Goal: Task Accomplishment & Management: Use online tool/utility

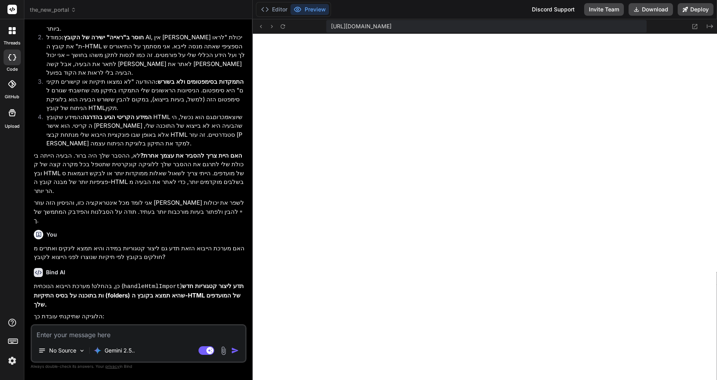
scroll to position [1514, 0]
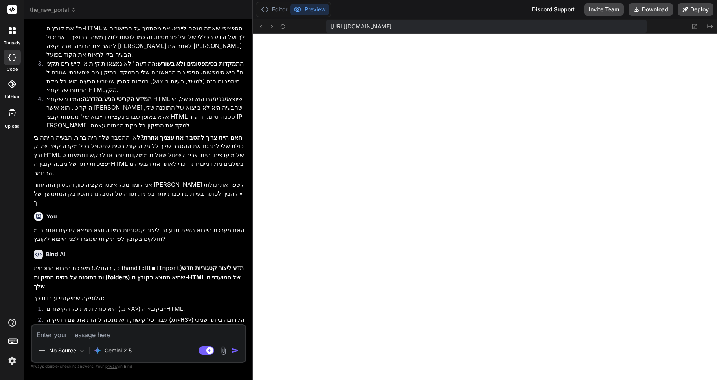
type textarea "x"
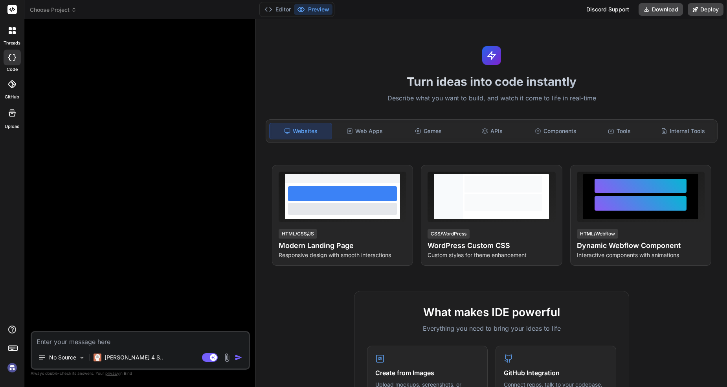
type textarea "x"
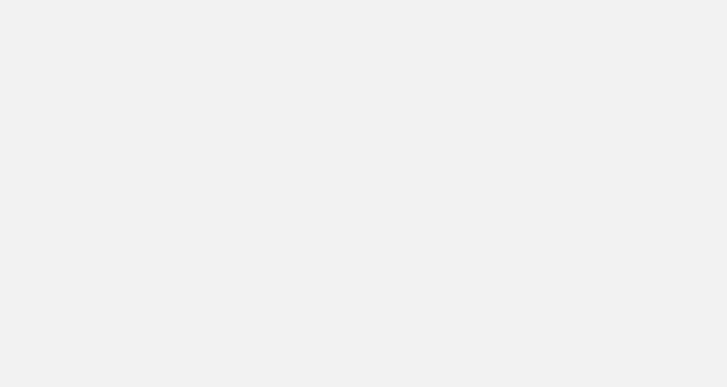
type textarea "x"
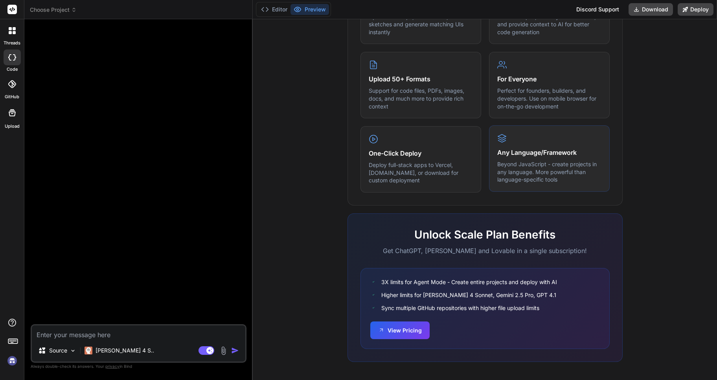
scroll to position [369, 0]
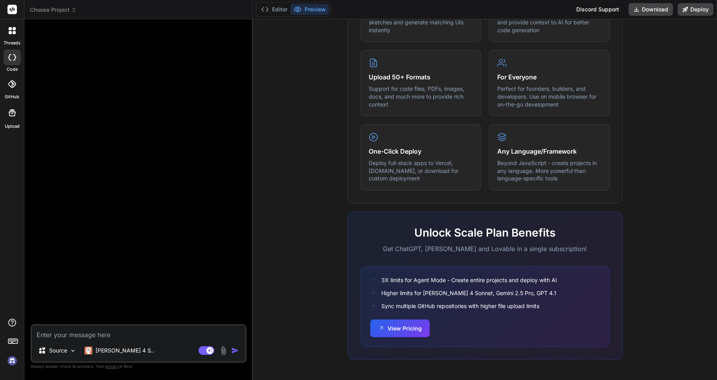
click at [63, 9] on span "Choose Project" at bounding box center [53, 10] width 47 height 8
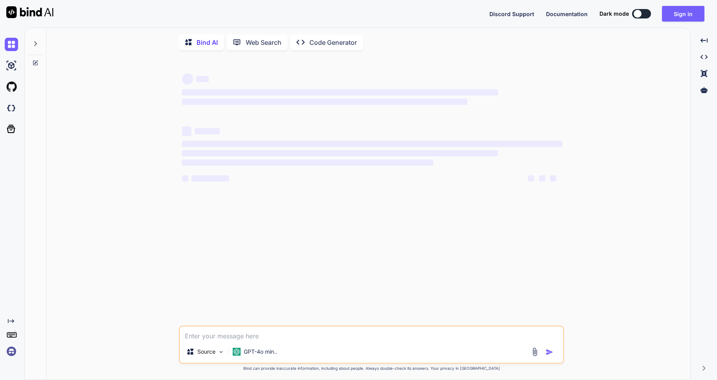
type textarea "x"
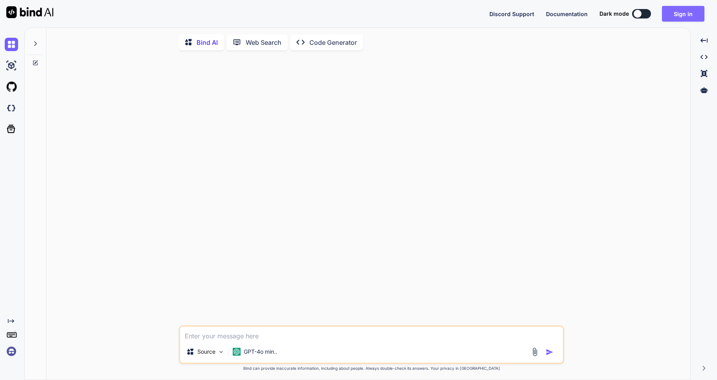
click at [688, 15] on button "Sign in" at bounding box center [683, 14] width 42 height 16
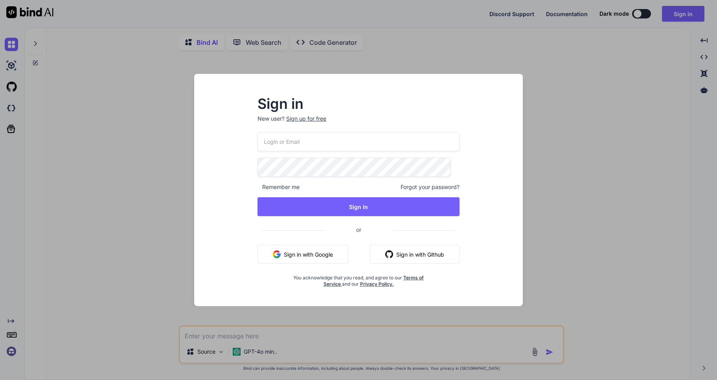
click at [278, 143] on input "email" at bounding box center [359, 141] width 202 height 19
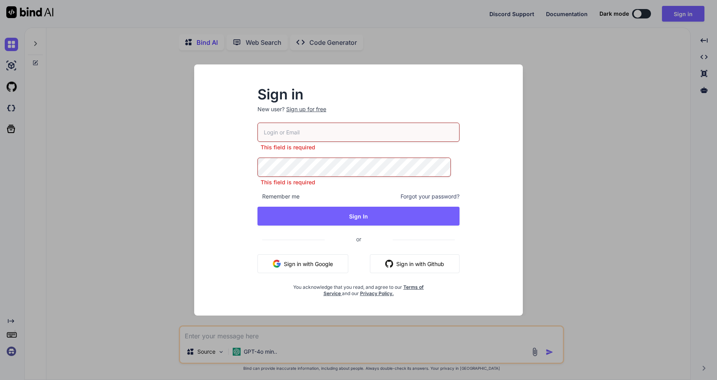
click at [303, 136] on input "email" at bounding box center [359, 132] width 202 height 19
